Goal: Task Accomplishment & Management: Manage account settings

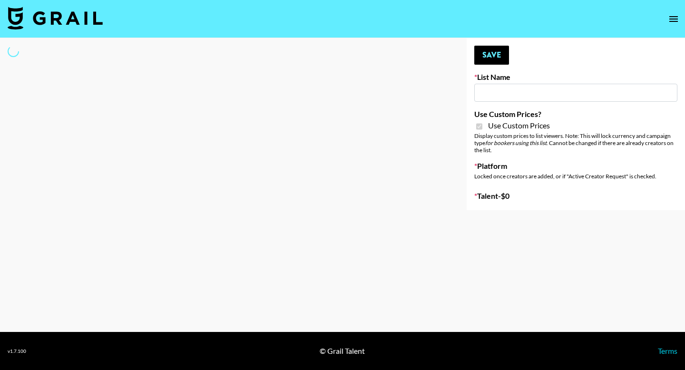
type input "Nippies"
checkbox input "true"
select select "Brand"
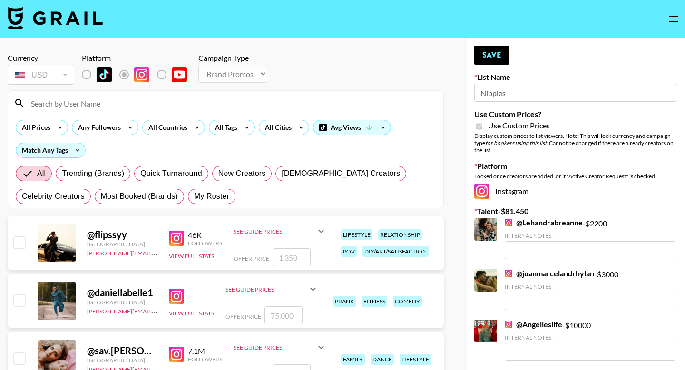
click at [132, 97] on input at bounding box center [231, 103] width 413 height 15
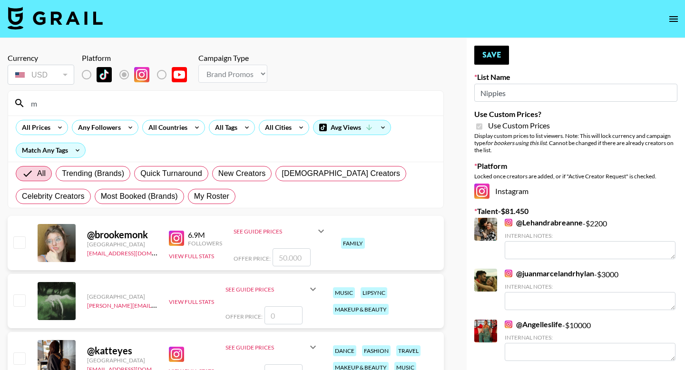
type input "[PERSON_NAME]"
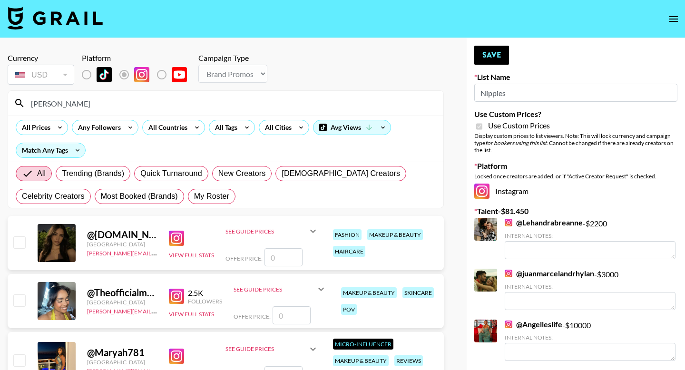
click at [24, 248] on input "checkbox" at bounding box center [18, 242] width 11 height 11
checkbox input "false"
click at [88, 74] on label "List locked to Instagram." at bounding box center [94, 75] width 35 height 20
drag, startPoint x: 61, startPoint y: 108, endPoint x: 4, endPoint y: 98, distance: 58.0
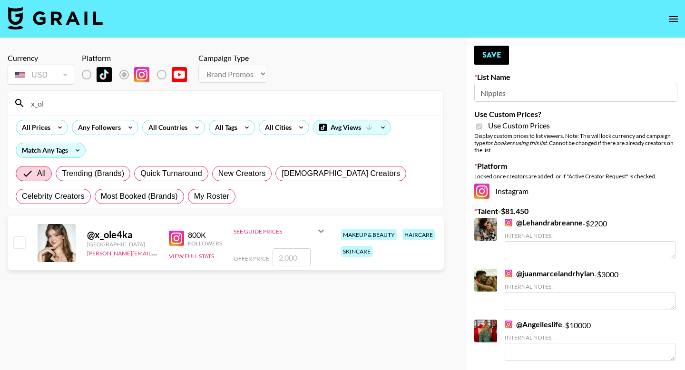
type input "x_ol"
click at [21, 246] on input "checkbox" at bounding box center [18, 242] width 11 height 11
checkbox input "true"
type input "2000"
click at [495, 57] on button "Save" at bounding box center [492, 55] width 35 height 19
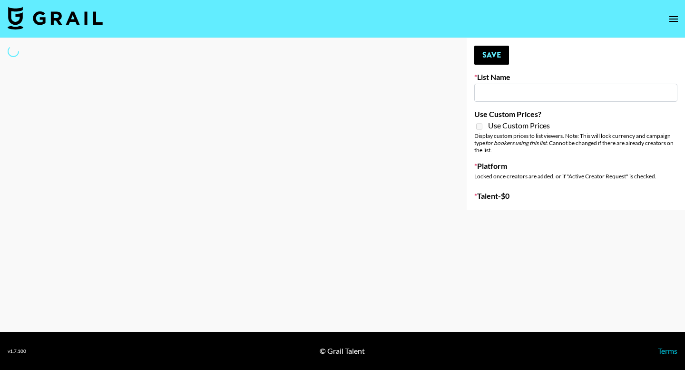
select select "Song"
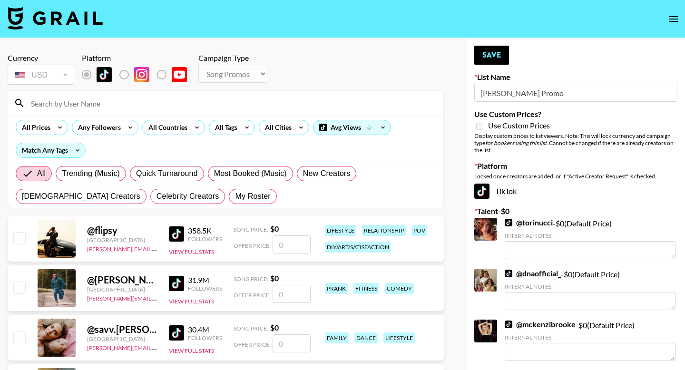
type input "John Summit Promo"
click at [107, 100] on input at bounding box center [231, 103] width 413 height 15
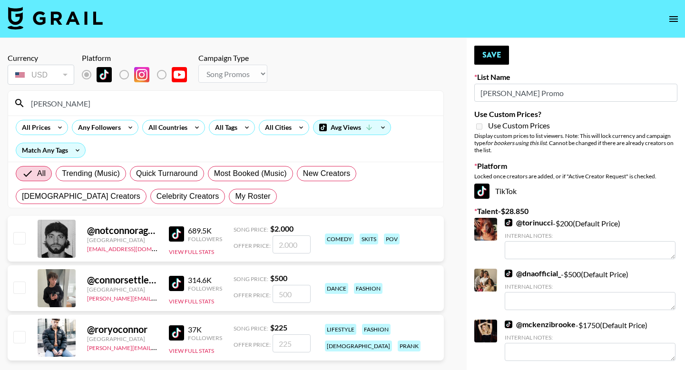
type input "connor"
click at [21, 286] on input "checkbox" at bounding box center [18, 287] width 11 height 11
checkbox input "true"
type input "500"
click at [489, 55] on button "Save" at bounding box center [492, 55] width 35 height 19
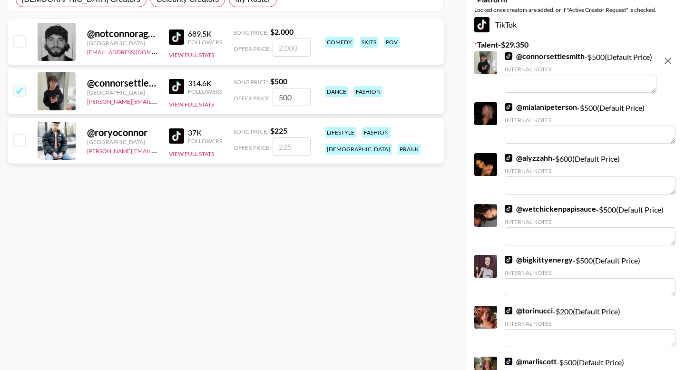
scroll to position [32, 0]
